Goal: Task Accomplishment & Management: Complete application form

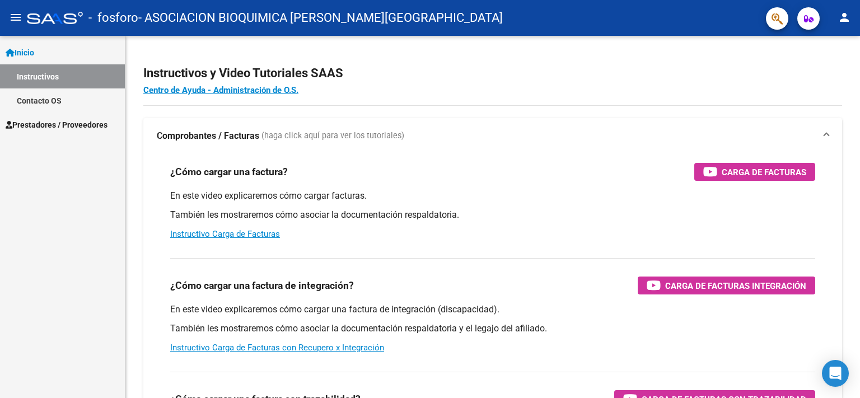
click at [41, 126] on span "Prestadores / Proveedores" at bounding box center [57, 125] width 102 height 12
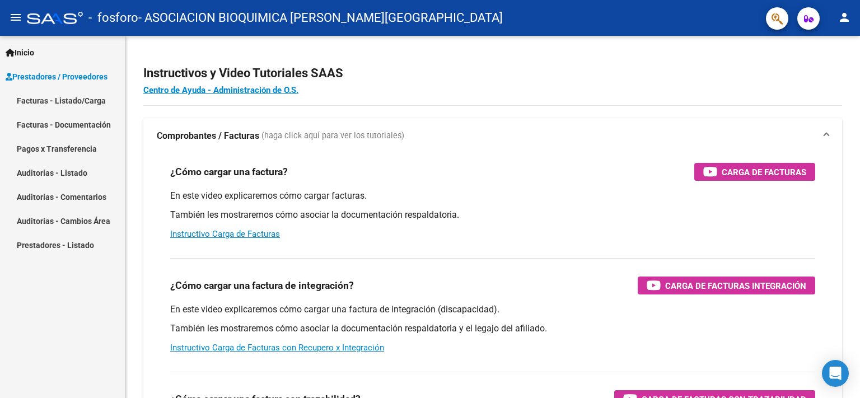
click at [62, 152] on link "Pagos x Transferencia" at bounding box center [62, 149] width 125 height 24
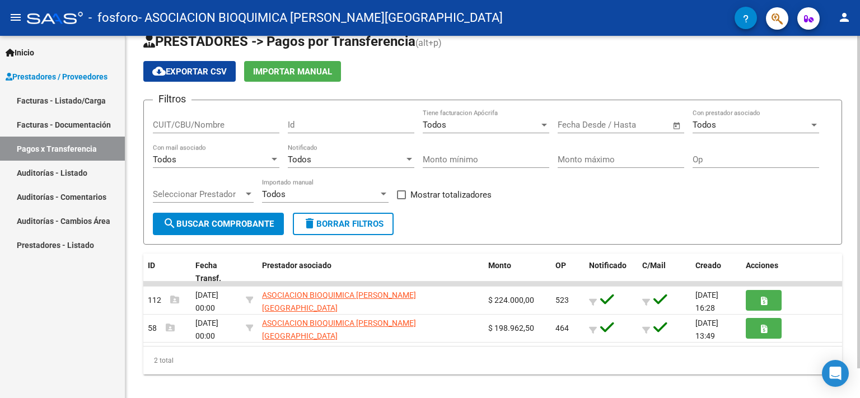
scroll to position [32, 0]
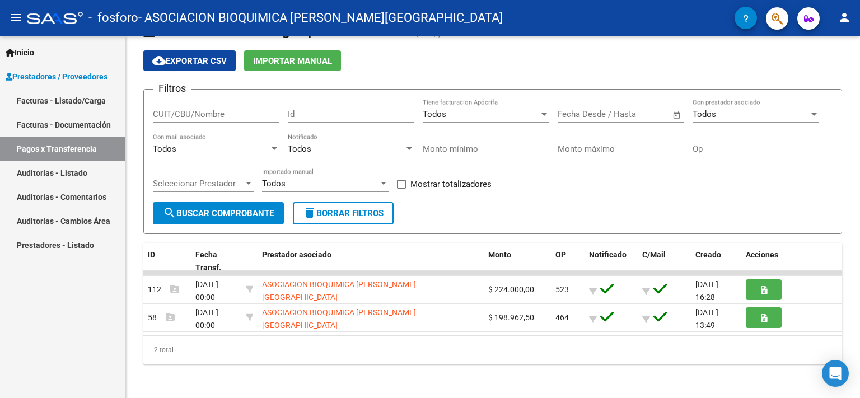
click at [48, 105] on link "Facturas - Listado/Carga" at bounding box center [62, 100] width 125 height 24
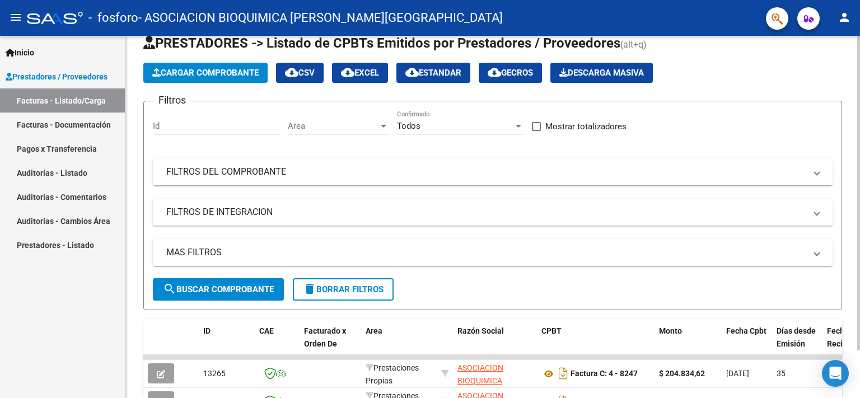
click at [218, 75] on span "Cargar Comprobante" at bounding box center [205, 73] width 106 height 10
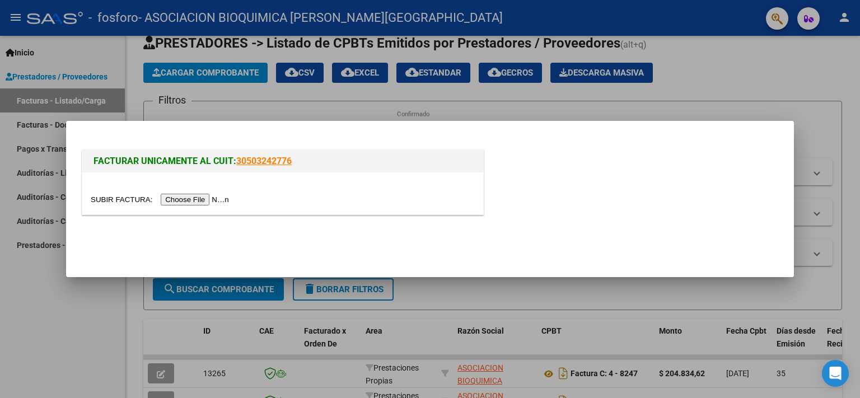
click at [117, 201] on input "file" at bounding box center [162, 200] width 142 height 12
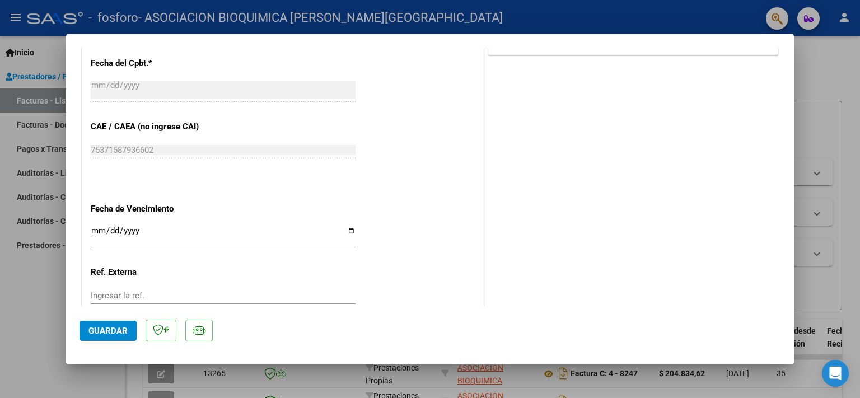
scroll to position [618, 0]
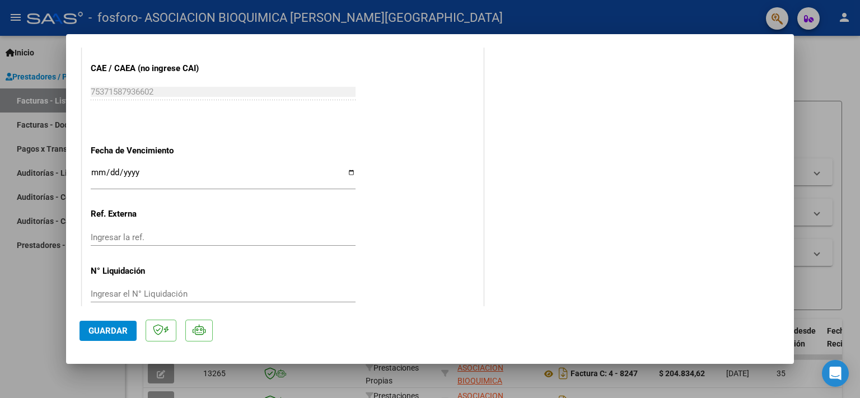
click at [346, 168] on input "Ingresar la fecha" at bounding box center [223, 177] width 265 height 18
type input "[DATE]"
click at [126, 232] on input "Ingresar la ref." at bounding box center [223, 237] width 265 height 10
click at [137, 286] on div "Ingresar el N° Liquidación" at bounding box center [223, 294] width 265 height 17
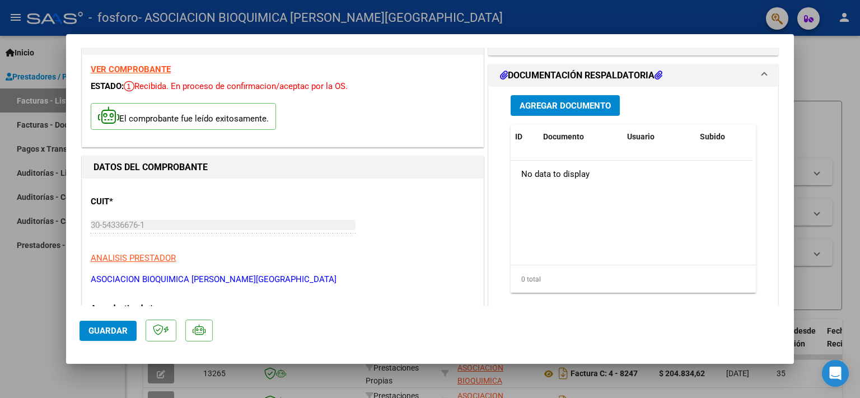
scroll to position [2, 0]
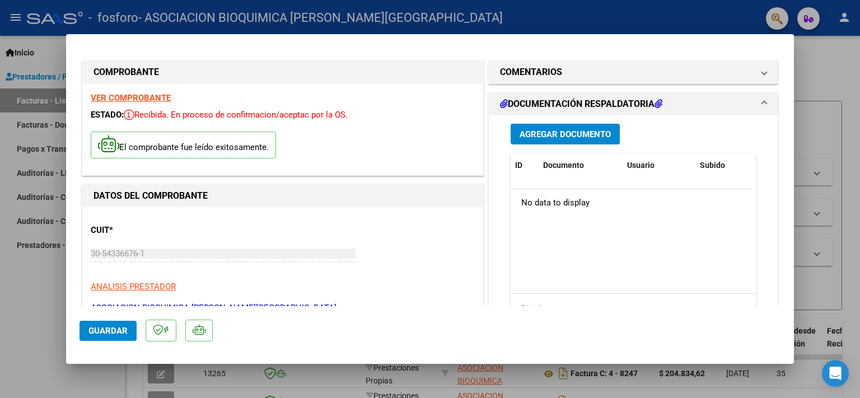
click at [553, 140] on button "Agregar Documento" at bounding box center [565, 134] width 109 height 21
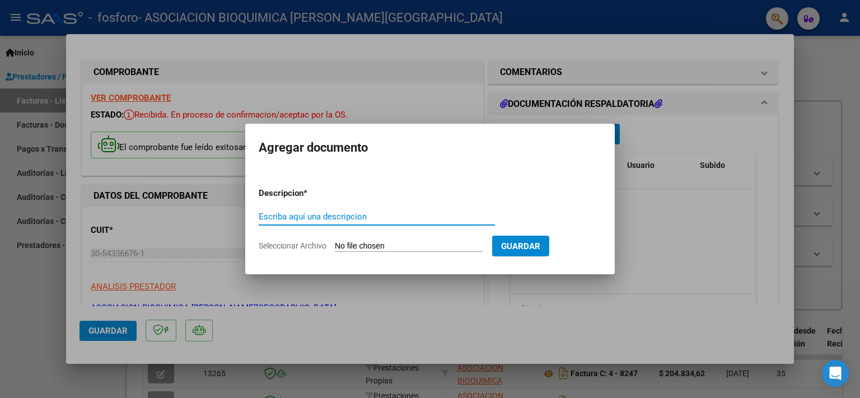
click at [348, 220] on input "Escriba aquí una descripcion" at bounding box center [377, 217] width 236 height 10
type input "REPORTE 08/2025"
click at [355, 243] on input "Seleccionar Archivo" at bounding box center [409, 246] width 148 height 11
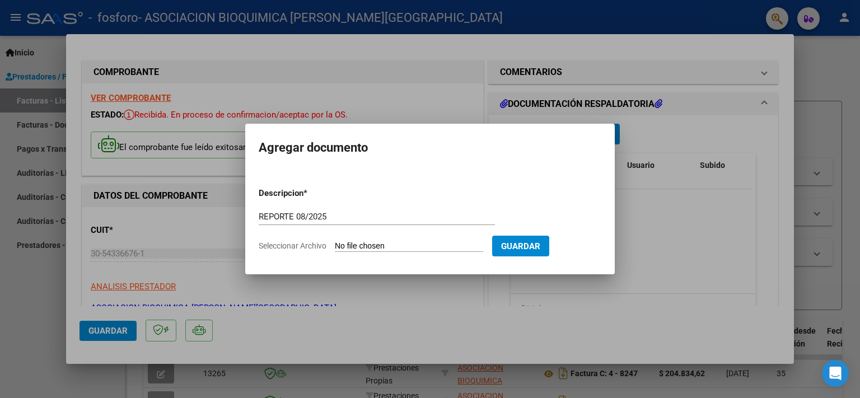
type input "C:\fakepath\RepFc 0004-00008382.pdf"
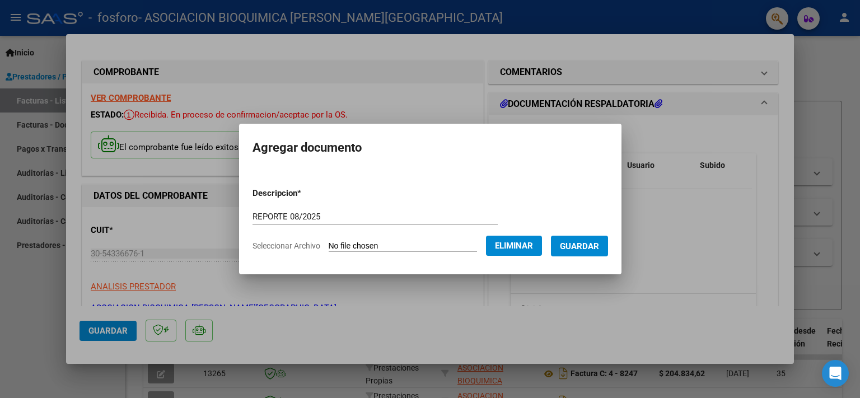
click at [572, 248] on span "Guardar" at bounding box center [579, 246] width 39 height 10
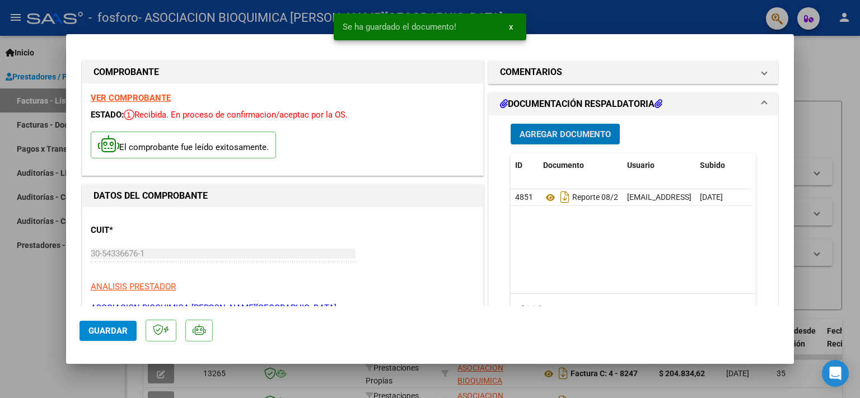
click at [557, 131] on span "Agregar Documento" at bounding box center [565, 134] width 91 height 10
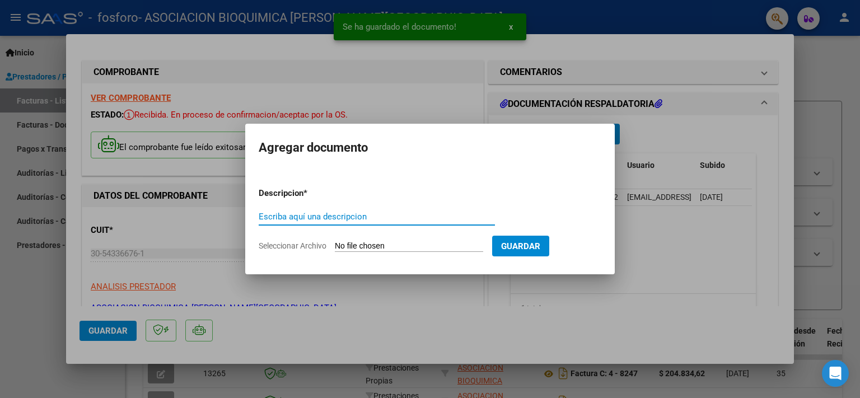
click at [318, 215] on input "Escriba aquí una descripcion" at bounding box center [377, 217] width 236 height 10
click at [357, 246] on input "Seleccionar Archivo" at bounding box center [409, 246] width 148 height 11
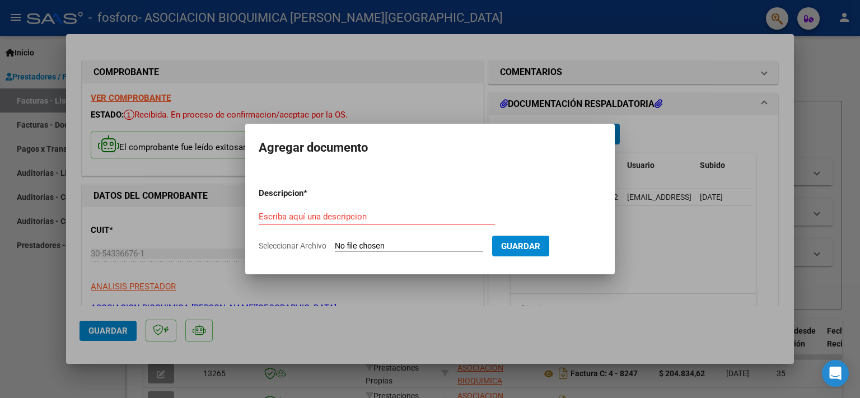
type input "C:\fakepath\Ordenes 10407_08_2025_01.xls"
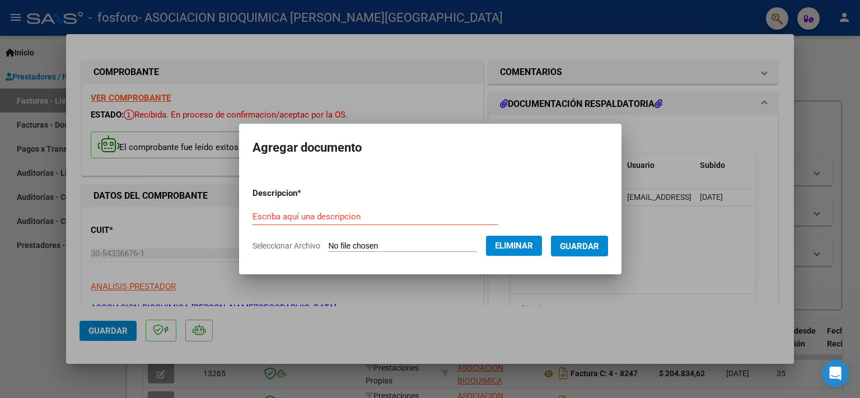
click at [326, 216] on input "Escriba aquí una descripcion" at bounding box center [375, 217] width 245 height 10
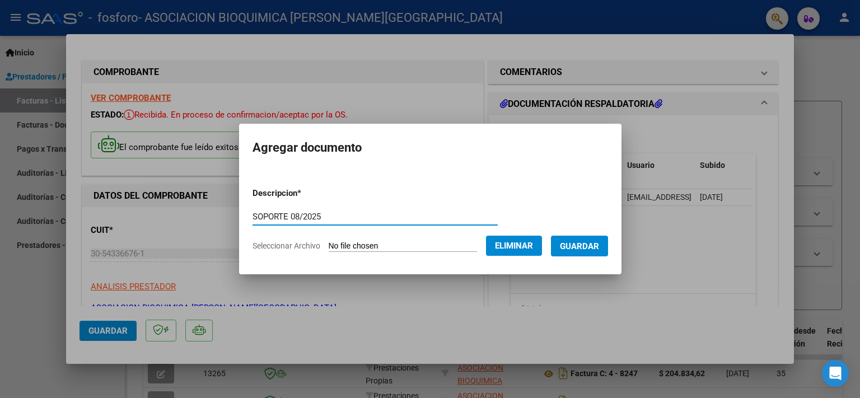
type input "SOPORTE 08/2025"
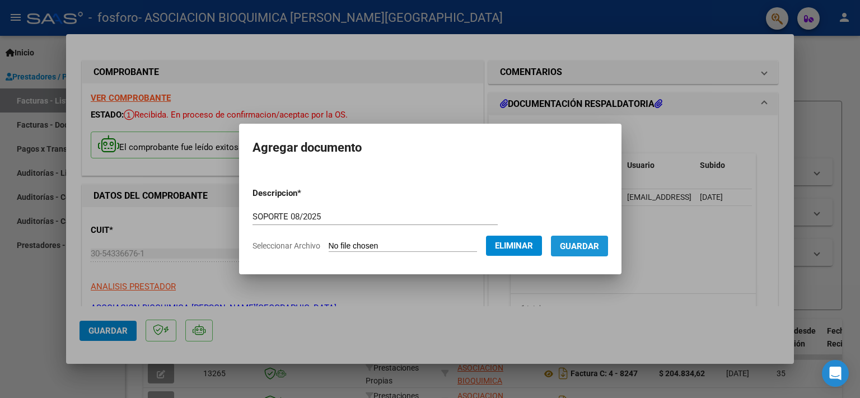
click at [578, 246] on span "Guardar" at bounding box center [579, 246] width 39 height 10
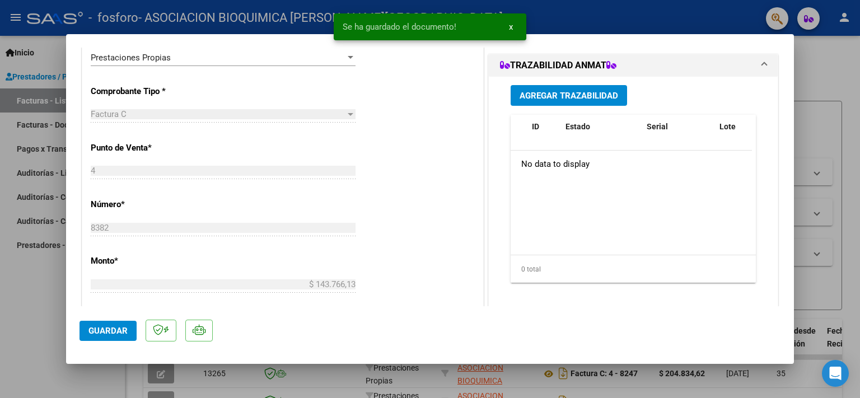
scroll to position [374, 0]
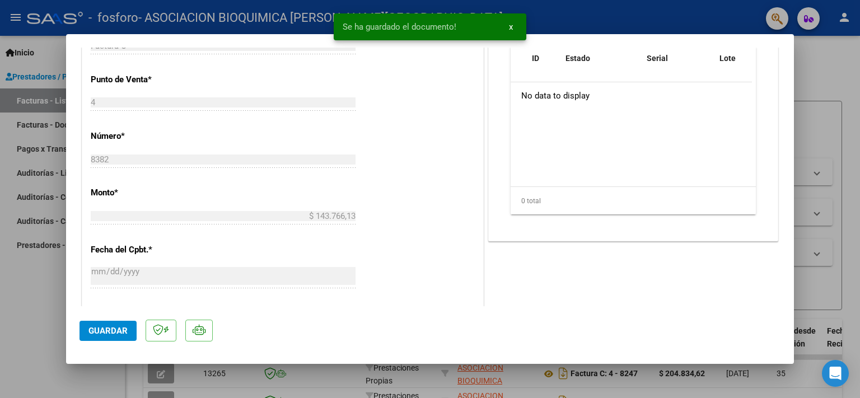
click at [106, 332] on span "Guardar" at bounding box center [107, 331] width 39 height 10
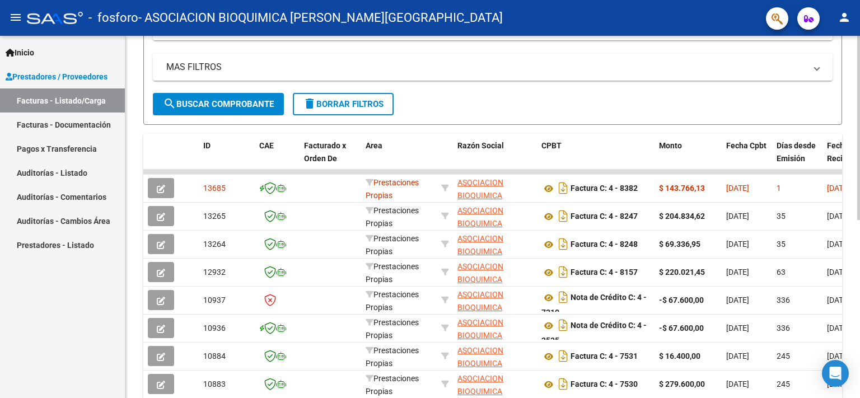
scroll to position [0, 0]
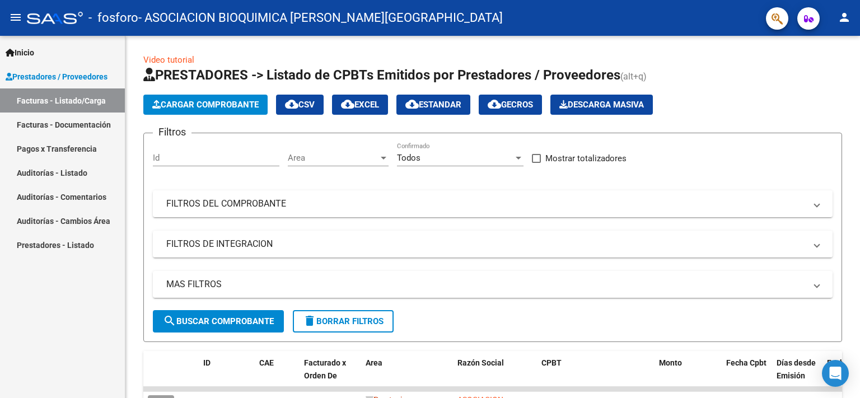
click at [842, 21] on mat-icon "person" at bounding box center [844, 17] width 13 height 13
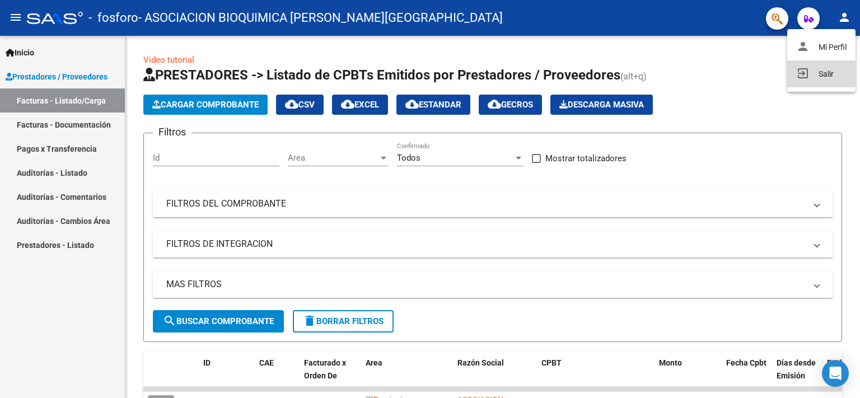
click at [822, 75] on button "exit_to_app Salir" at bounding box center [821, 73] width 68 height 27
